Goal: Task Accomplishment & Management: Use online tool/utility

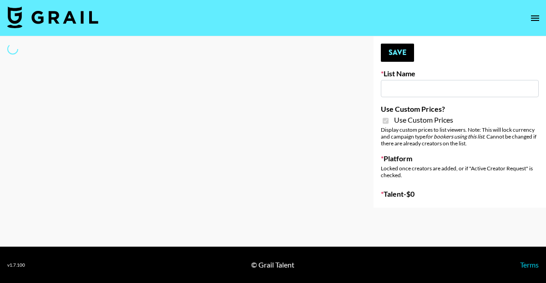
type input "Anker Home"
checkbox input "true"
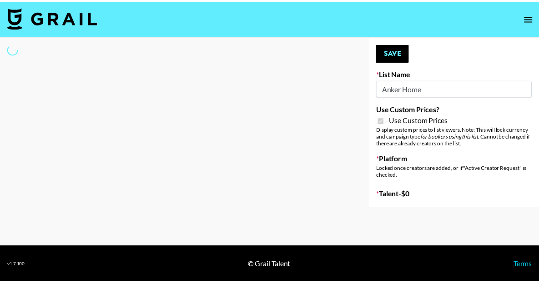
select select "Brand"
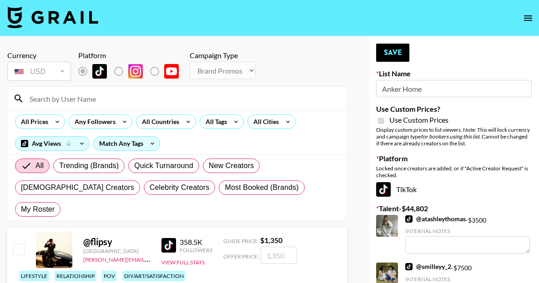
click at [159, 101] on input at bounding box center [182, 98] width 317 height 15
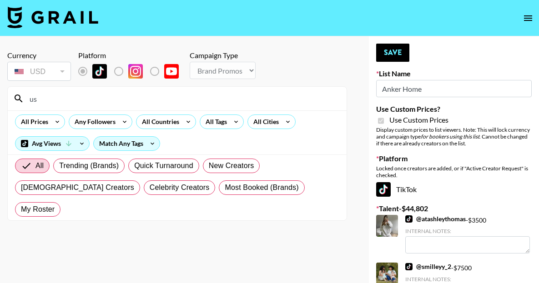
type input "u"
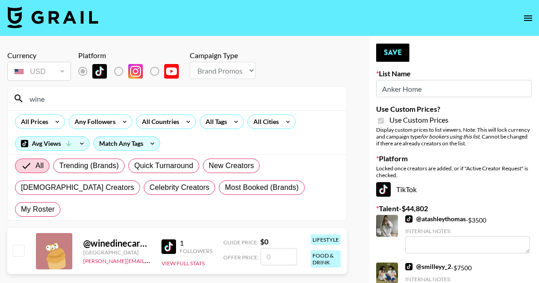
type input "wine"
click at [15, 245] on input "checkbox" at bounding box center [18, 250] width 11 height 11
click at [20, 245] on input "checkbox" at bounding box center [18, 250] width 11 height 11
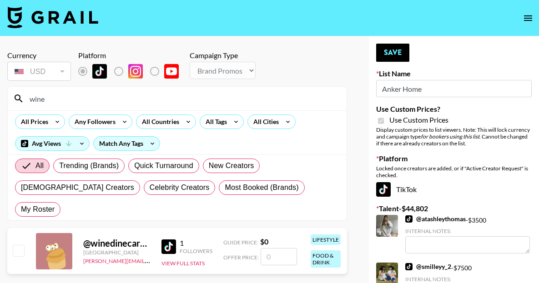
click at [20, 245] on input "checkbox" at bounding box center [18, 250] width 11 height 11
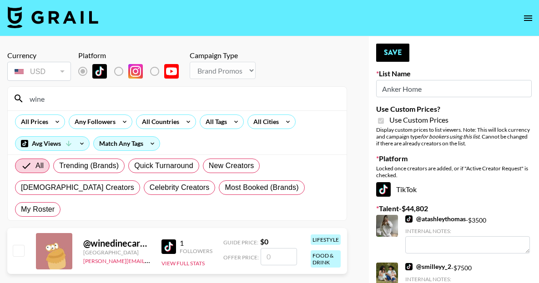
checkbox input "false"
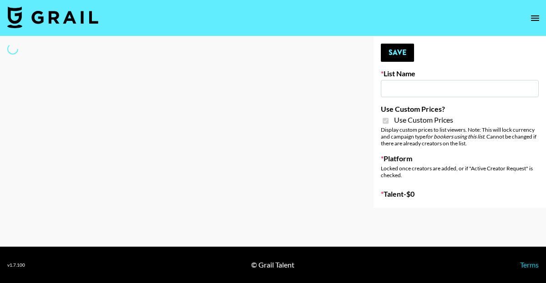
type input "Hetras - [DEMOGRAPHIC_DATA] creators in [GEOGRAPHIC_DATA]"
checkbox input "true"
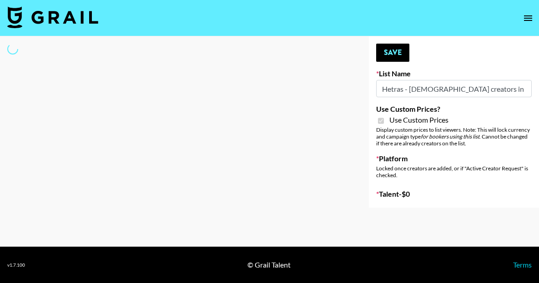
select select "Brand"
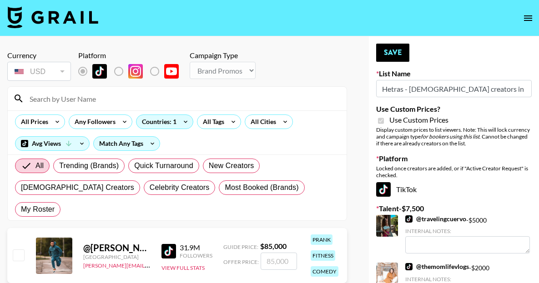
click at [122, 99] on input at bounding box center [182, 98] width 317 height 15
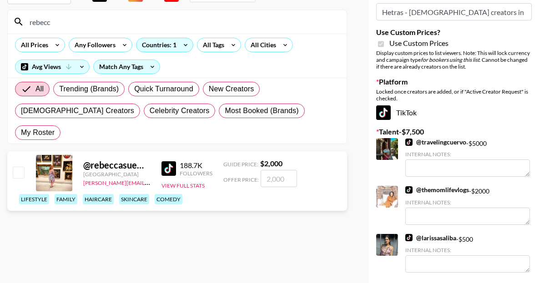
scroll to position [47, 0]
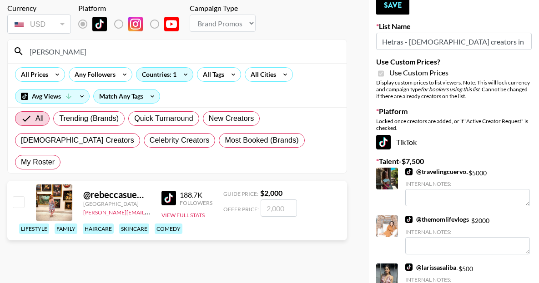
type input "[PERSON_NAME]"
click at [113, 207] on div "[PERSON_NAME][EMAIL_ADDRESS][PERSON_NAME][DOMAIN_NAME]" at bounding box center [116, 211] width 67 height 9
